Goal: Contribute content: Add original content to the website for others to see

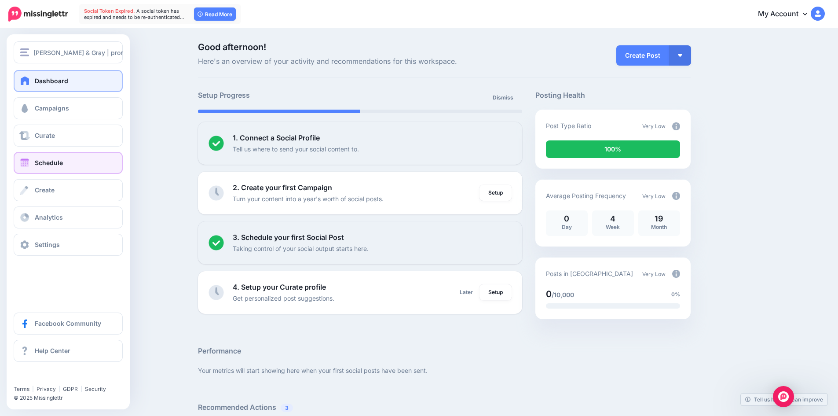
click at [79, 167] on link "Schedule" at bounding box center [68, 163] width 109 height 22
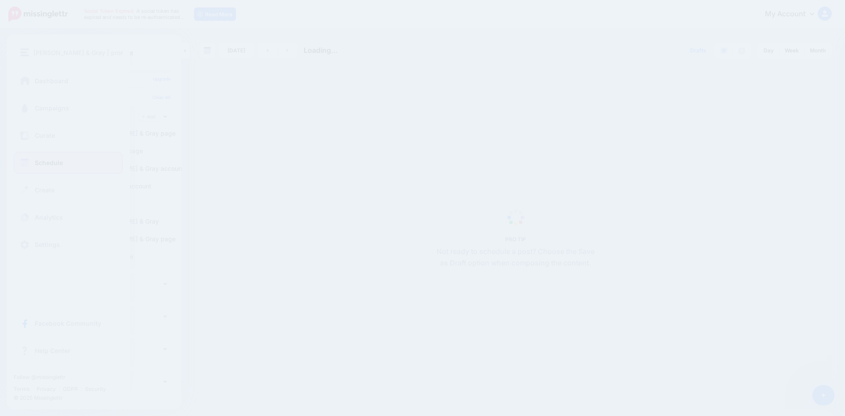
drag, startPoint x: 0, startPoint y: 0, endPoint x: 25, endPoint y: 163, distance: 164.7
click at [25, 163] on span at bounding box center [24, 162] width 11 height 9
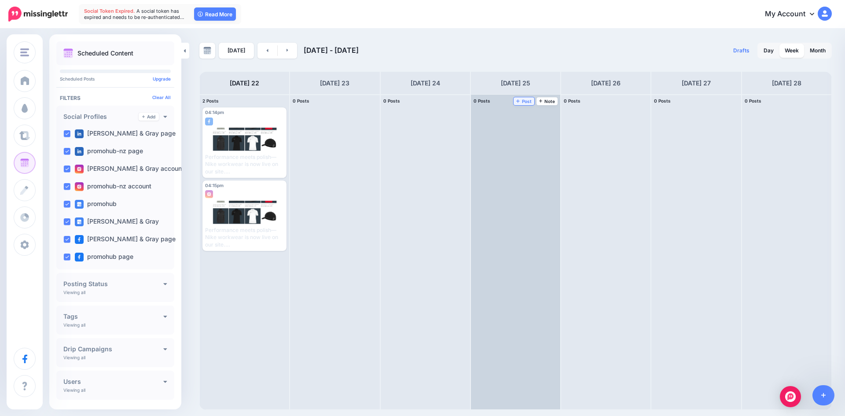
click at [521, 103] on span "Post" at bounding box center [523, 101] width 15 height 4
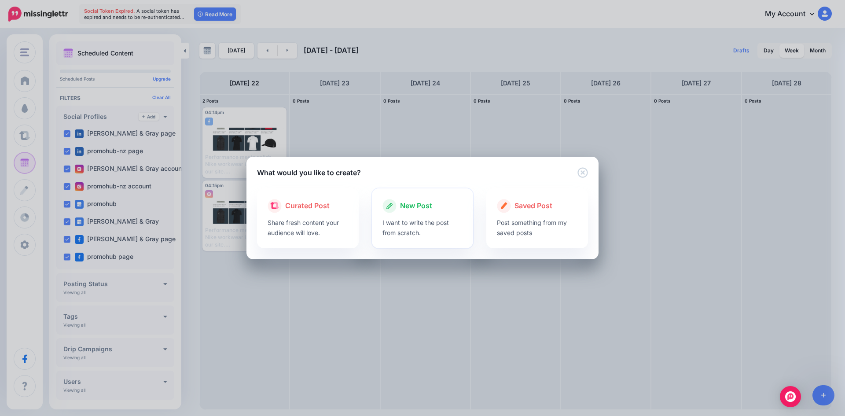
click at [459, 230] on p "I want to write the post from scratch." at bounding box center [422, 227] width 81 height 20
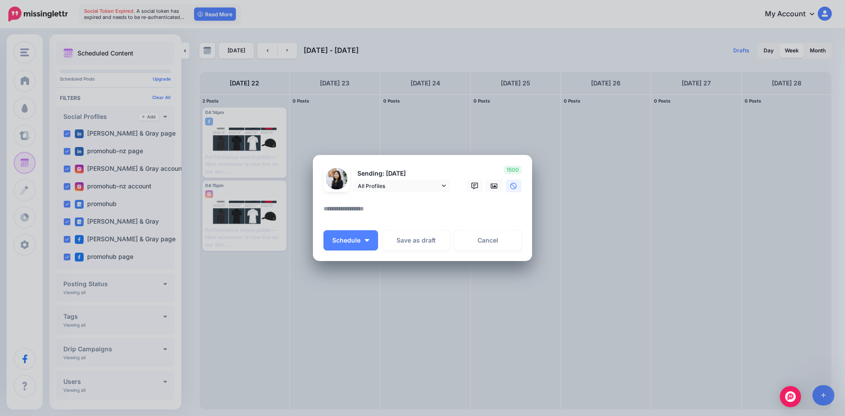
click at [422, 208] on textarea at bounding box center [424, 211] width 202 height 17
paste textarea "**********"
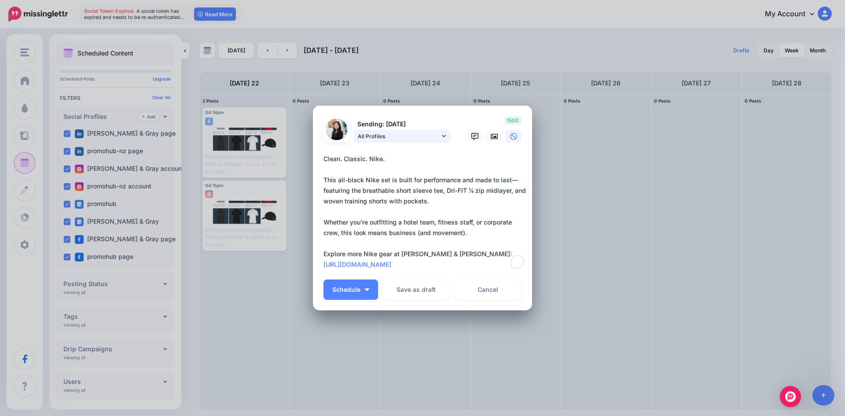
type textarea "**********"
click at [439, 136] on form "Sending: 25th Sep All Profiles promohub" at bounding box center [422, 195] width 198 height 158
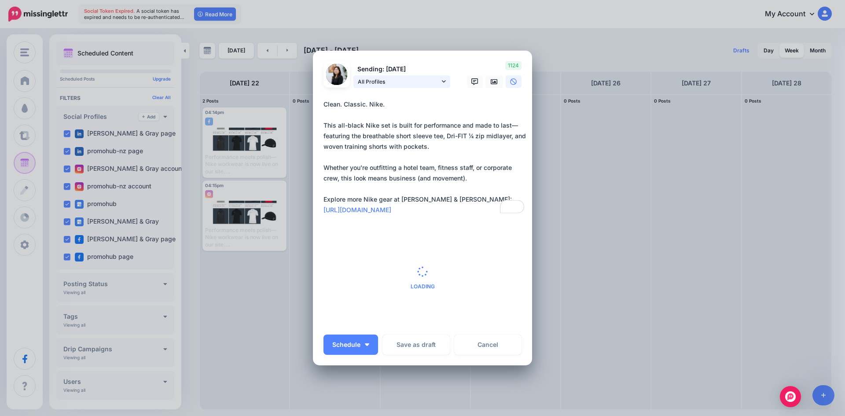
click at [444, 79] on link "All Profiles" at bounding box center [401, 81] width 97 height 13
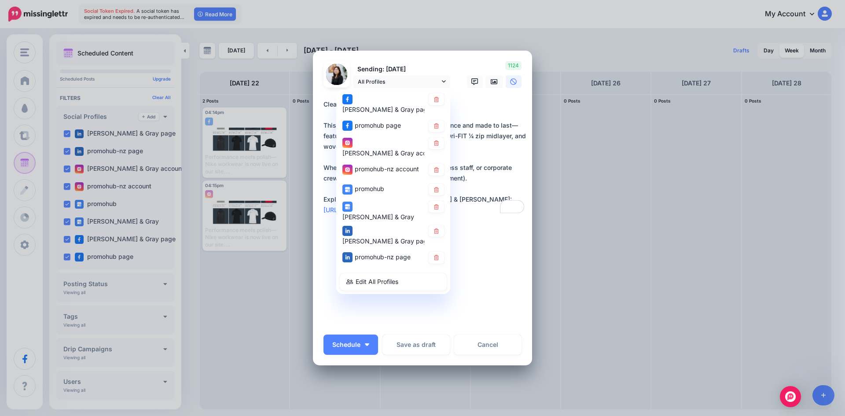
click at [434, 123] on icon at bounding box center [436, 125] width 7 height 5
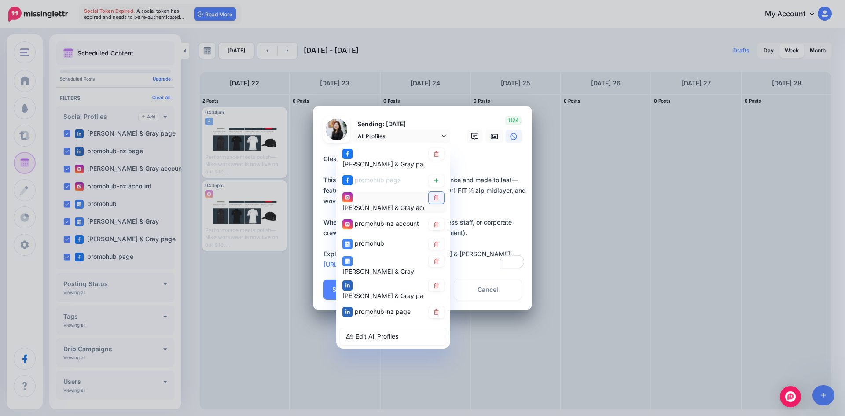
click at [436, 195] on icon at bounding box center [436, 197] width 7 height 5
click at [439, 223] on div "promohub-nz account" at bounding box center [393, 224] width 107 height 17
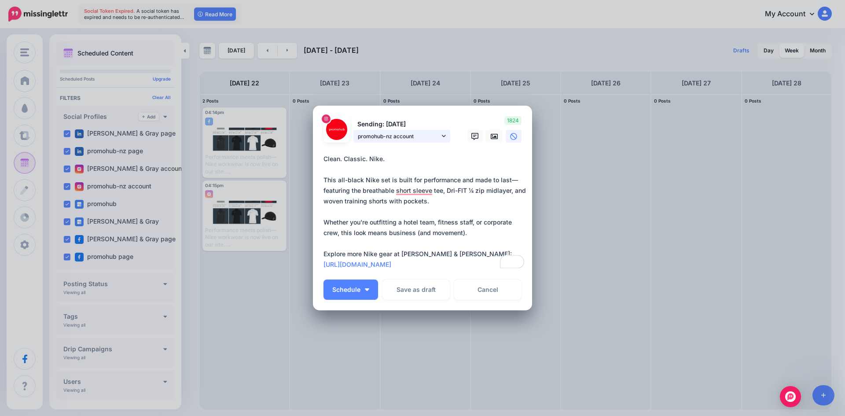
click at [444, 139] on icon at bounding box center [444, 136] width 4 height 6
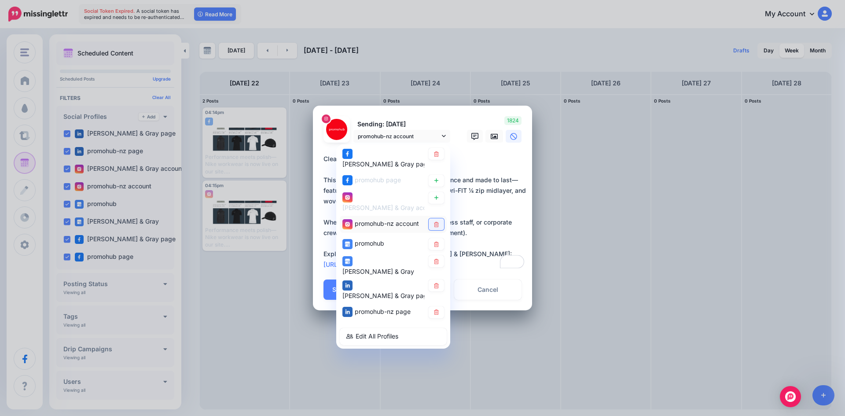
click at [436, 222] on icon at bounding box center [436, 224] width 7 height 5
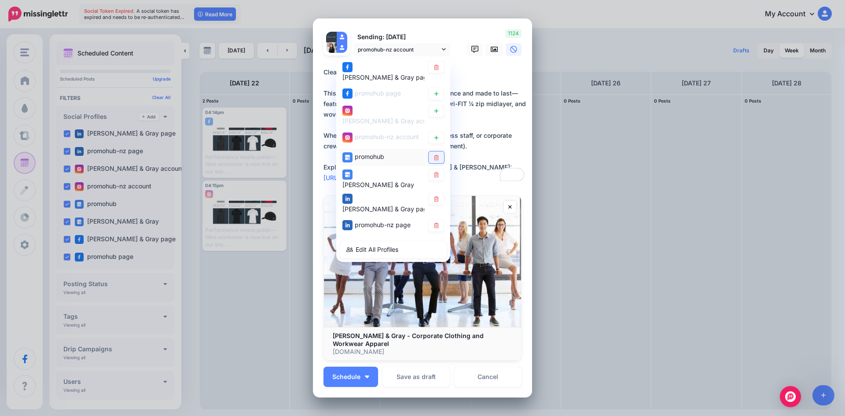
click at [435, 155] on icon at bounding box center [436, 157] width 5 height 5
click at [435, 176] on link at bounding box center [436, 175] width 15 height 12
click at [436, 196] on icon at bounding box center [436, 198] width 7 height 5
click at [434, 223] on icon at bounding box center [436, 225] width 7 height 5
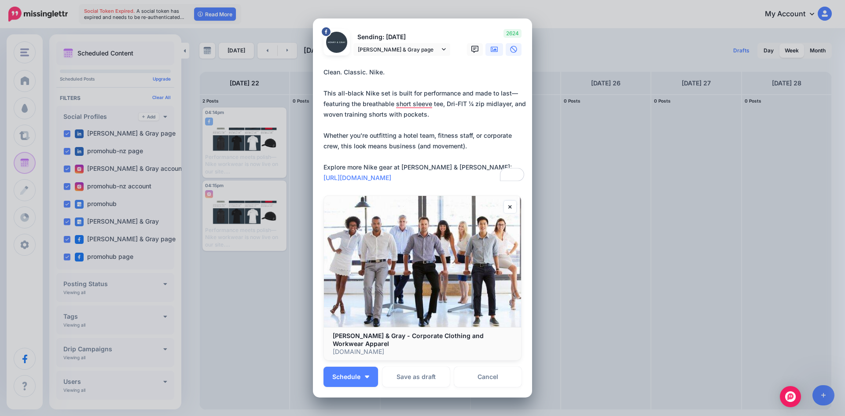
click at [491, 53] on icon at bounding box center [494, 49] width 7 height 7
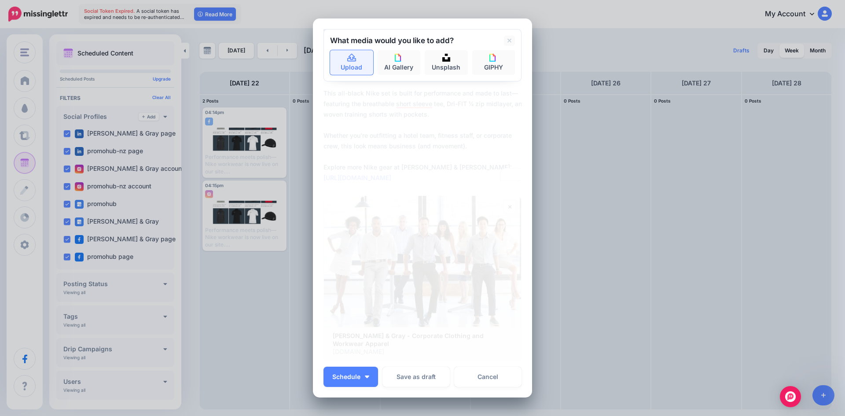
click at [363, 66] on link "Upload" at bounding box center [351, 62] width 43 height 25
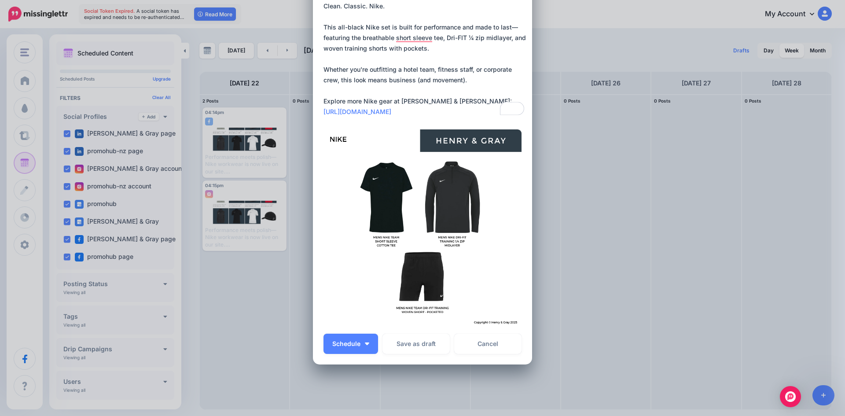
scroll to position [88, 0]
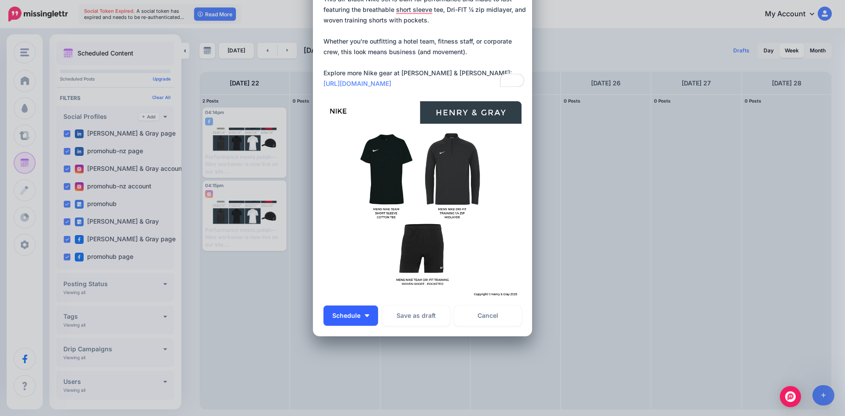
click at [362, 311] on button "Schedule" at bounding box center [350, 315] width 55 height 20
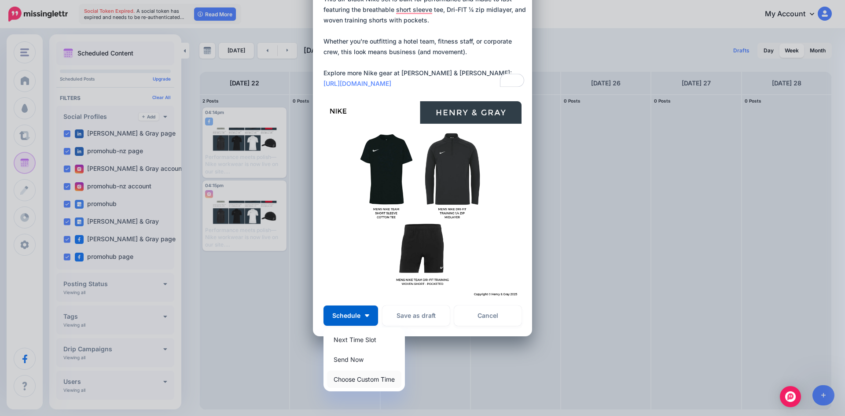
click at [354, 378] on link "Choose Custom Time" at bounding box center [364, 378] width 74 height 17
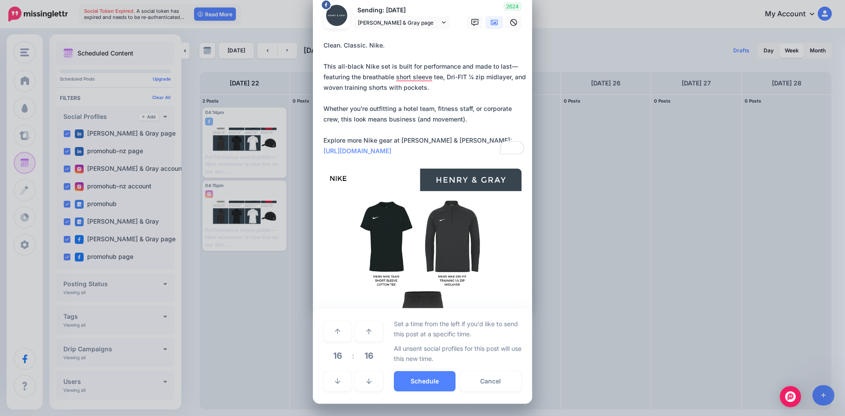
scroll to position [21, 0]
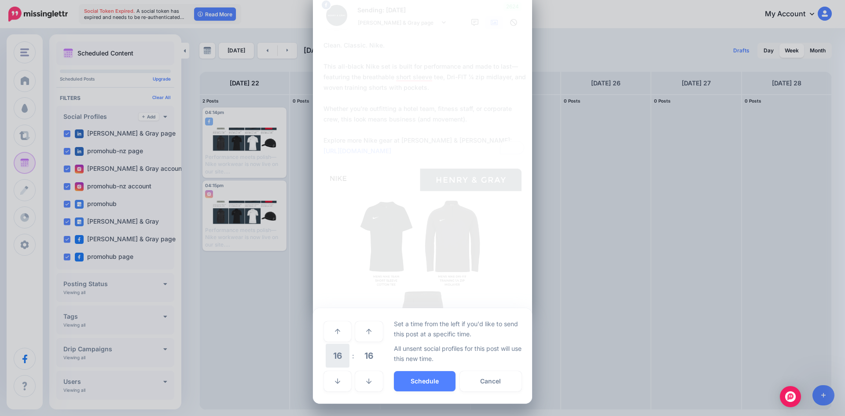
click at [336, 356] on span "16" at bounding box center [338, 356] width 24 height 24
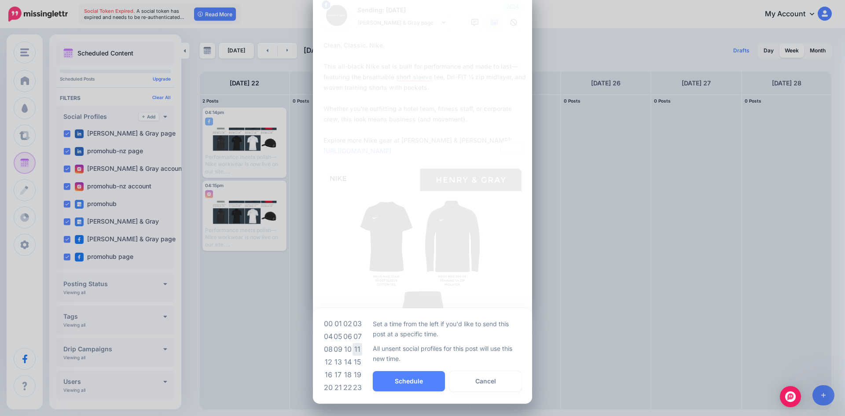
click at [358, 351] on td "11" at bounding box center [357, 349] width 10 height 13
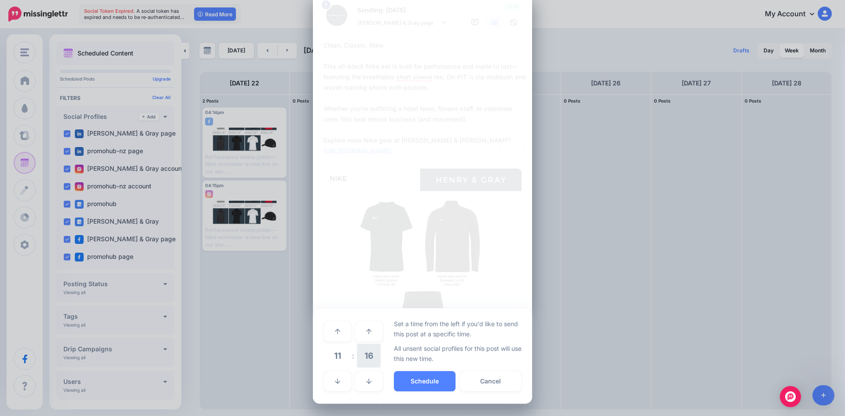
click at [361, 354] on span "16" at bounding box center [369, 356] width 24 height 24
click at [329, 330] on td "00" at bounding box center [328, 331] width 10 height 25
click at [402, 377] on button "Schedule" at bounding box center [425, 381] width 62 height 20
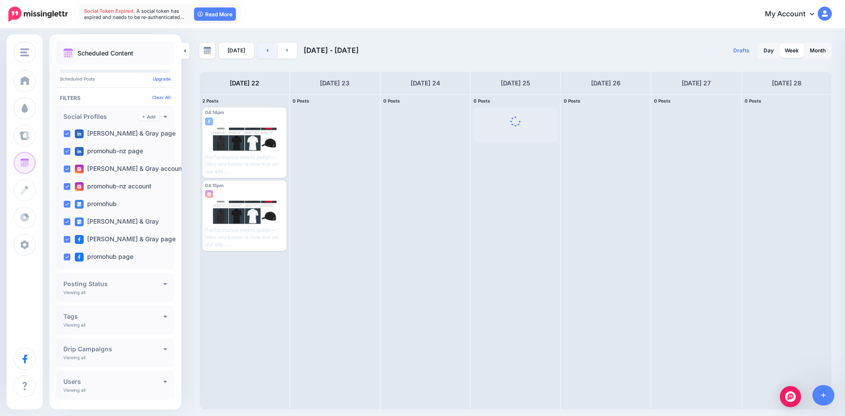
click at [257, 55] on link at bounding box center [267, 51] width 20 height 16
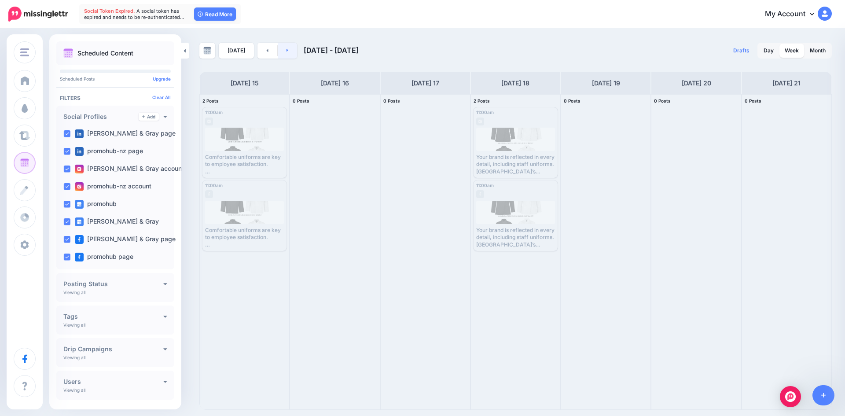
click at [286, 55] on link at bounding box center [288, 51] width 20 height 16
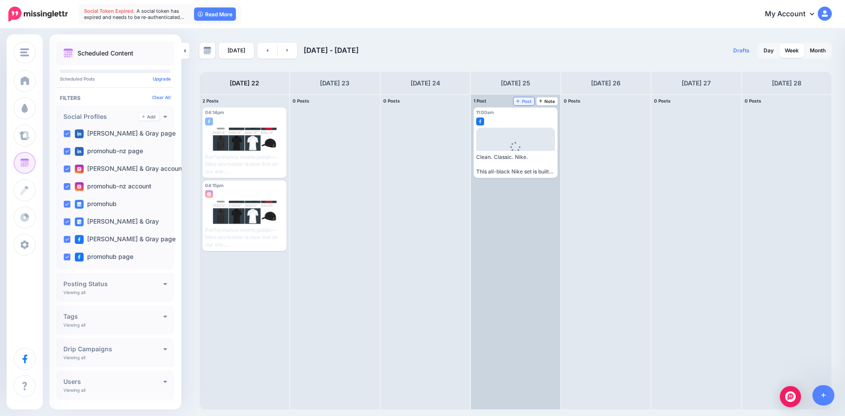
click at [524, 101] on span "Post" at bounding box center [523, 101] width 15 height 4
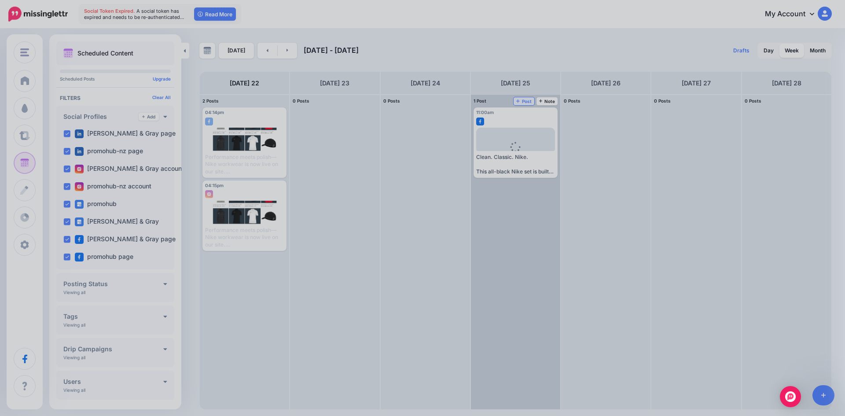
scroll to position [0, 0]
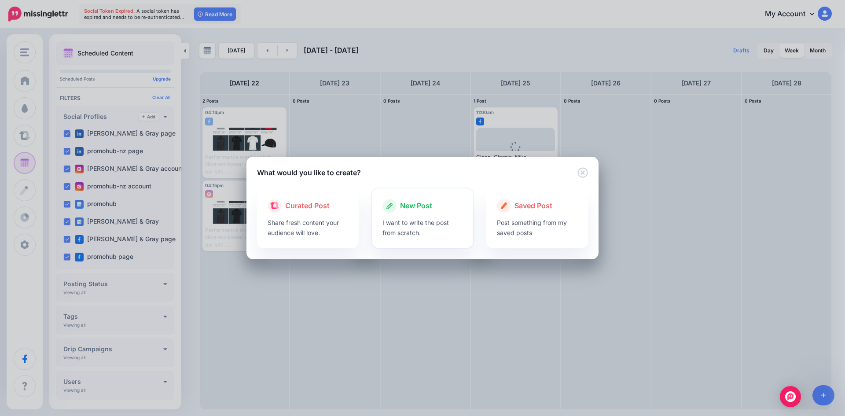
click at [390, 202] on icon at bounding box center [389, 206] width 14 height 14
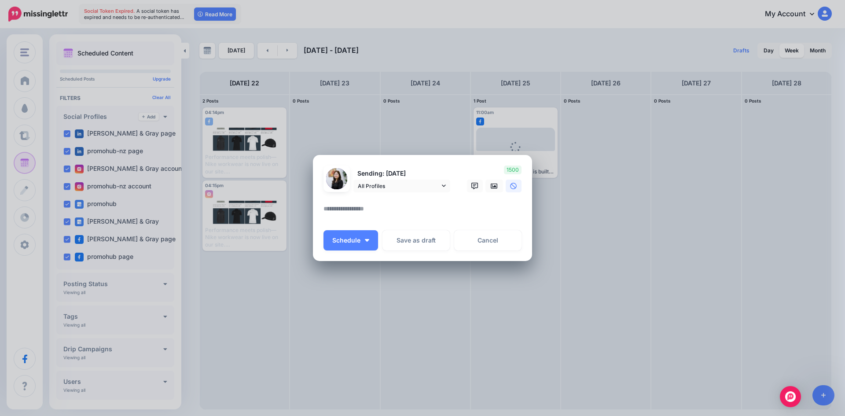
click at [402, 205] on textarea at bounding box center [424, 211] width 202 height 17
paste textarea "**********"
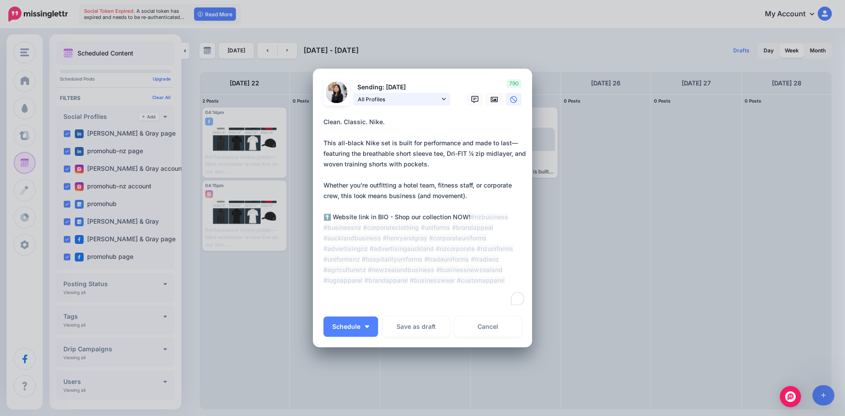
type textarea "**********"
click at [429, 104] on link "All Profiles" at bounding box center [401, 99] width 97 height 13
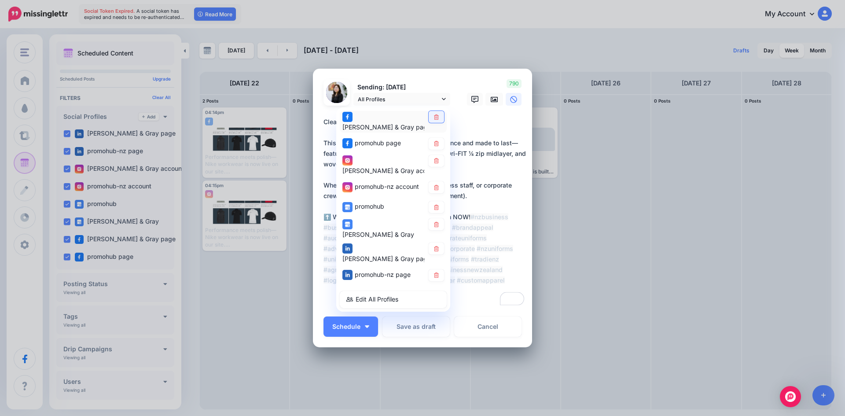
click at [436, 122] on link at bounding box center [436, 117] width 15 height 12
click at [436, 138] on link at bounding box center [436, 144] width 15 height 12
click at [435, 185] on icon at bounding box center [436, 187] width 5 height 5
click at [436, 202] on link at bounding box center [436, 208] width 15 height 12
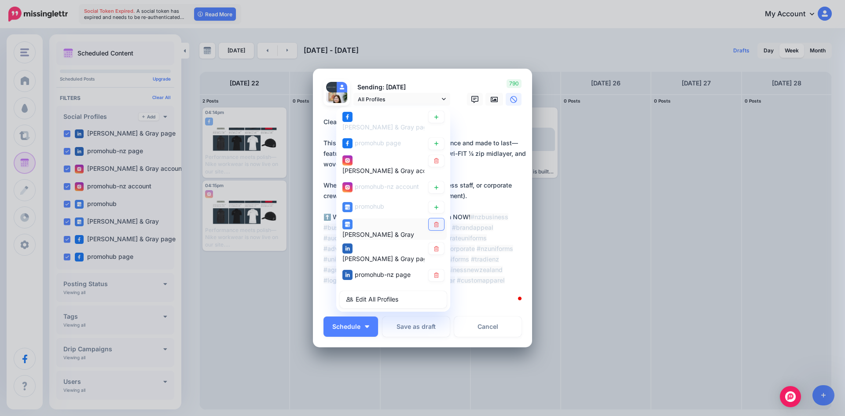
click at [438, 219] on link at bounding box center [436, 225] width 15 height 12
click at [436, 242] on link at bounding box center [436, 248] width 15 height 12
click at [435, 273] on icon at bounding box center [436, 275] width 5 height 5
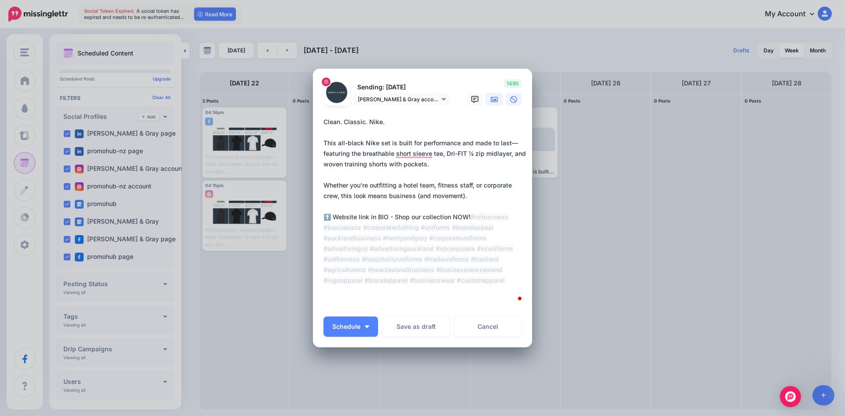
click at [493, 102] on icon at bounding box center [494, 99] width 7 height 7
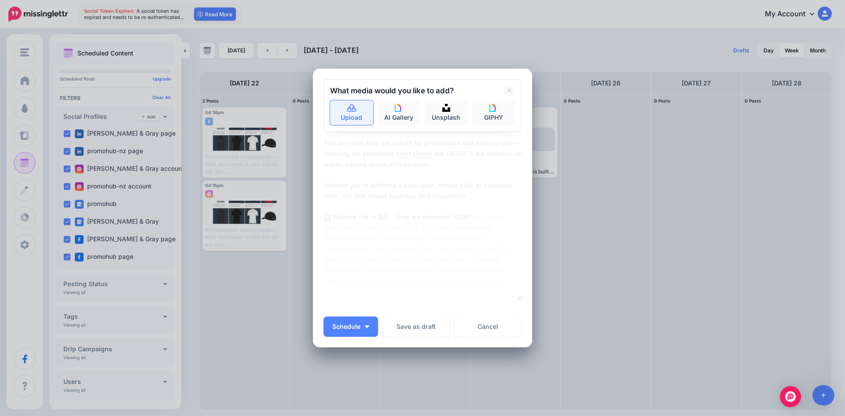
click at [336, 108] on link "Upload" at bounding box center [351, 112] width 43 height 25
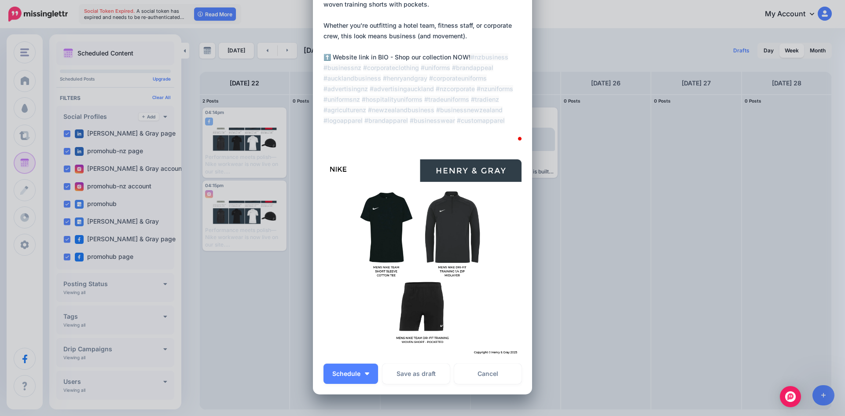
scroll to position [132, 0]
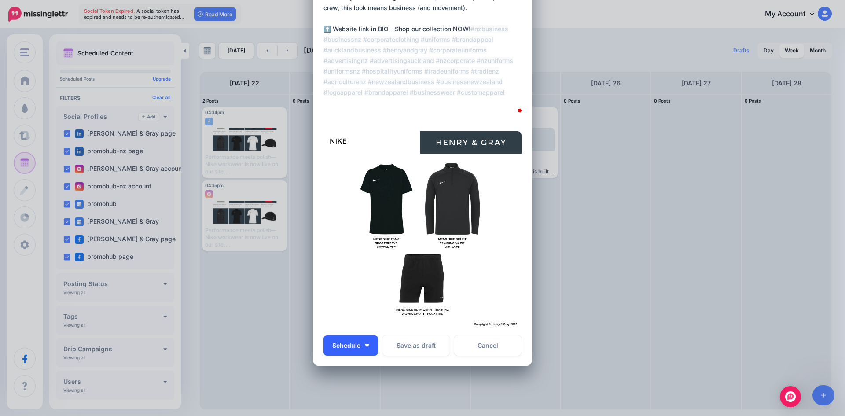
click at [367, 339] on button "Schedule" at bounding box center [350, 345] width 55 height 20
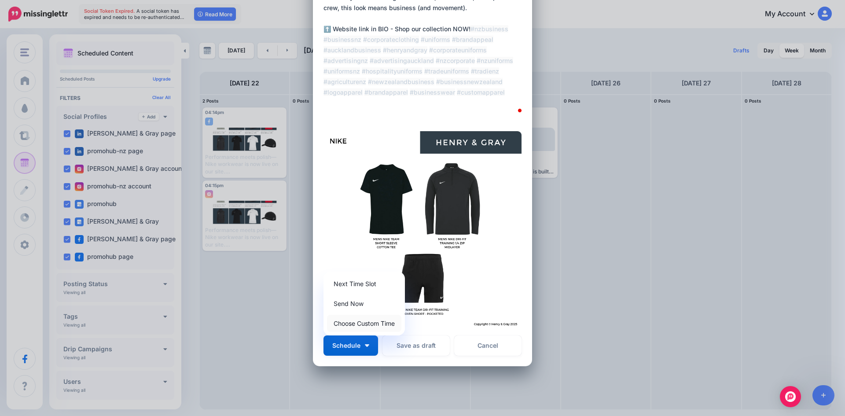
click at [369, 329] on link "Choose Custom Time" at bounding box center [364, 323] width 74 height 17
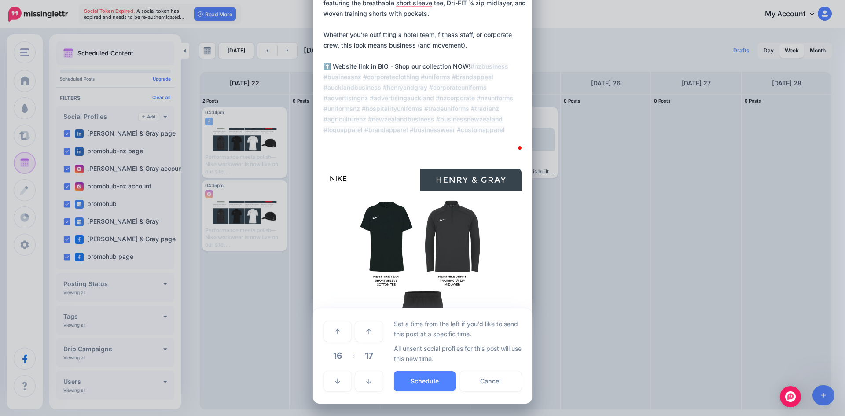
scroll to position [95, 0]
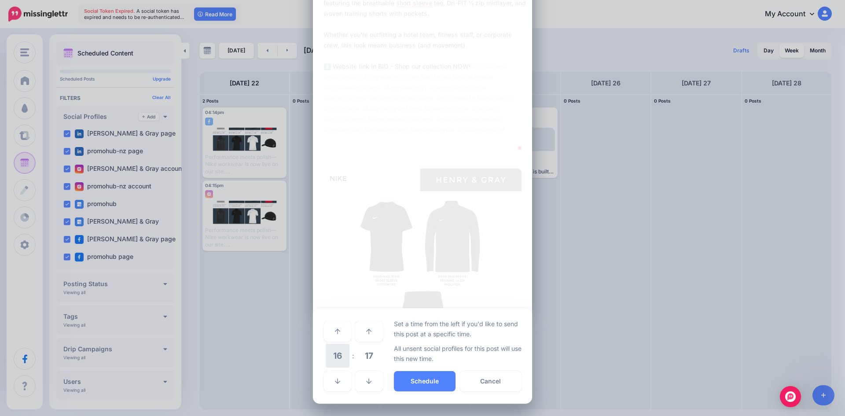
click at [341, 348] on span "16" at bounding box center [338, 356] width 24 height 24
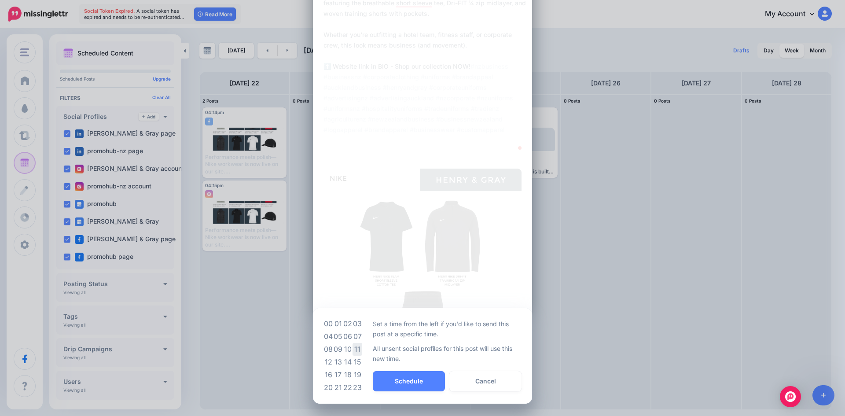
click at [352, 345] on td "11" at bounding box center [357, 349] width 10 height 13
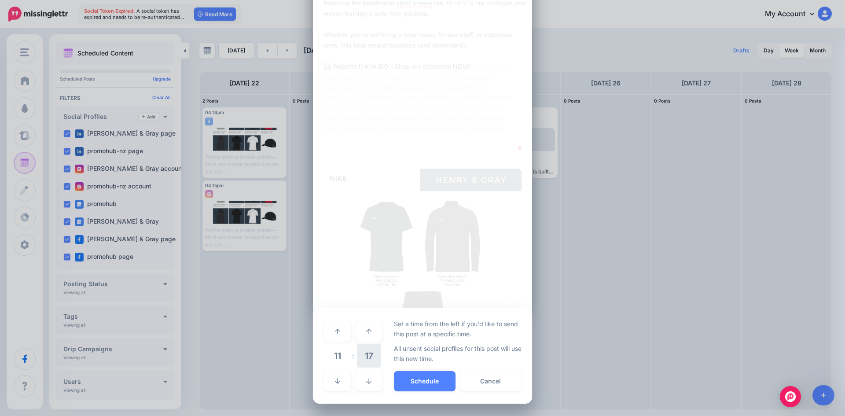
click at [359, 349] on span "17" at bounding box center [369, 356] width 24 height 24
click at [327, 329] on td "00" at bounding box center [328, 331] width 10 height 25
click at [400, 379] on button "Schedule" at bounding box center [425, 381] width 62 height 20
